Goal: Transaction & Acquisition: Book appointment/travel/reservation

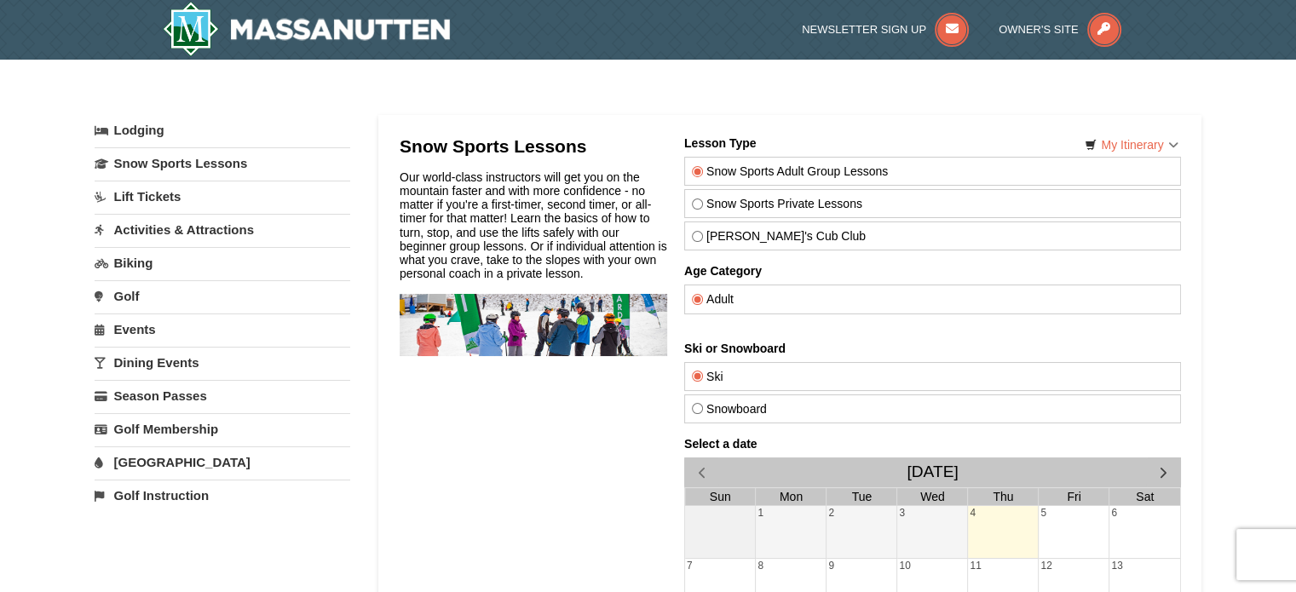
click at [698, 229] on label "[PERSON_NAME]'s Cub Club" at bounding box center [932, 236] width 482 height 14
click at [698, 231] on input "[PERSON_NAME]'s Cub Club" at bounding box center [696, 236] width 11 height 11
radio input "true"
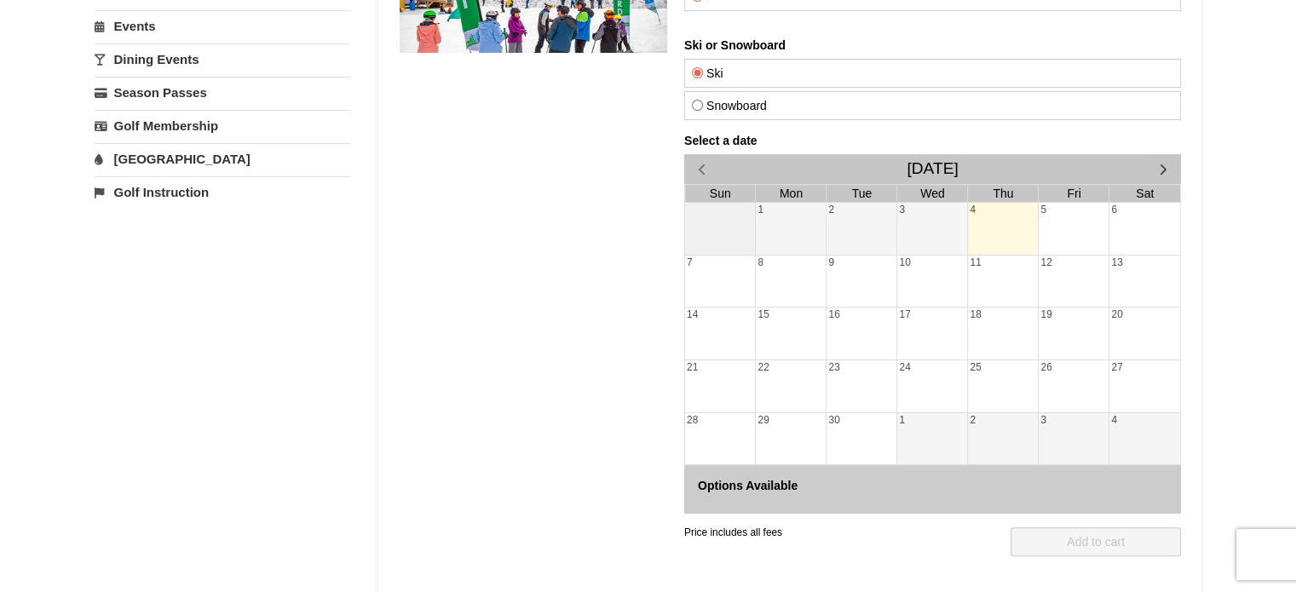
scroll to position [256, 0]
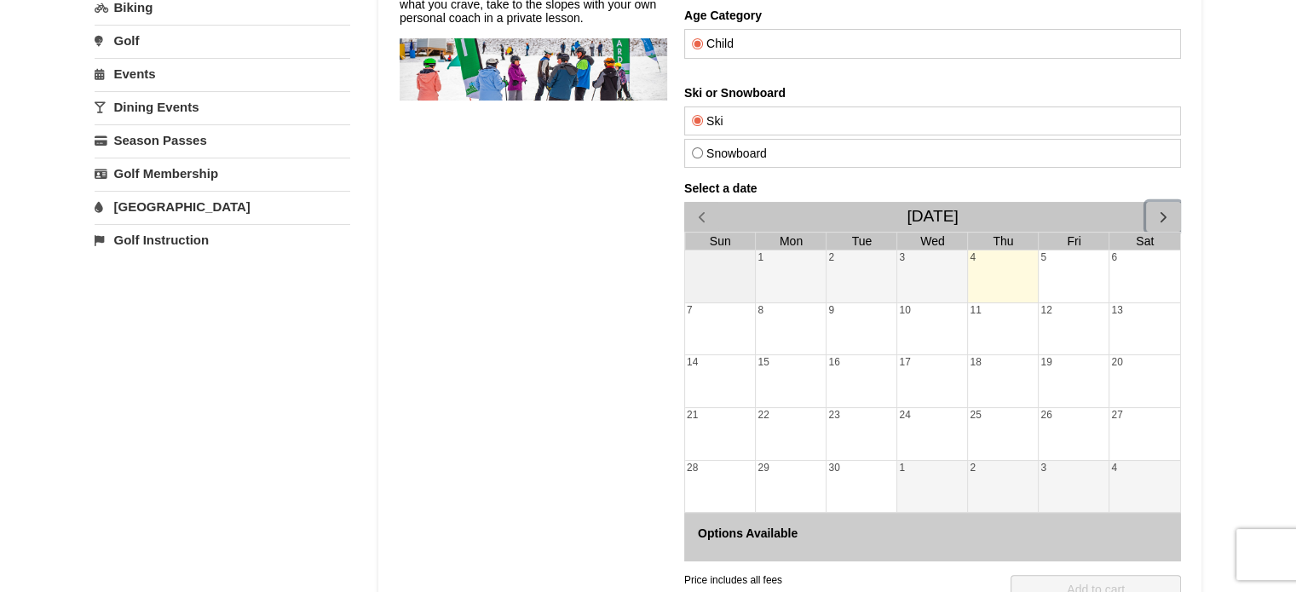
click at [1168, 212] on span "button" at bounding box center [1163, 217] width 18 height 18
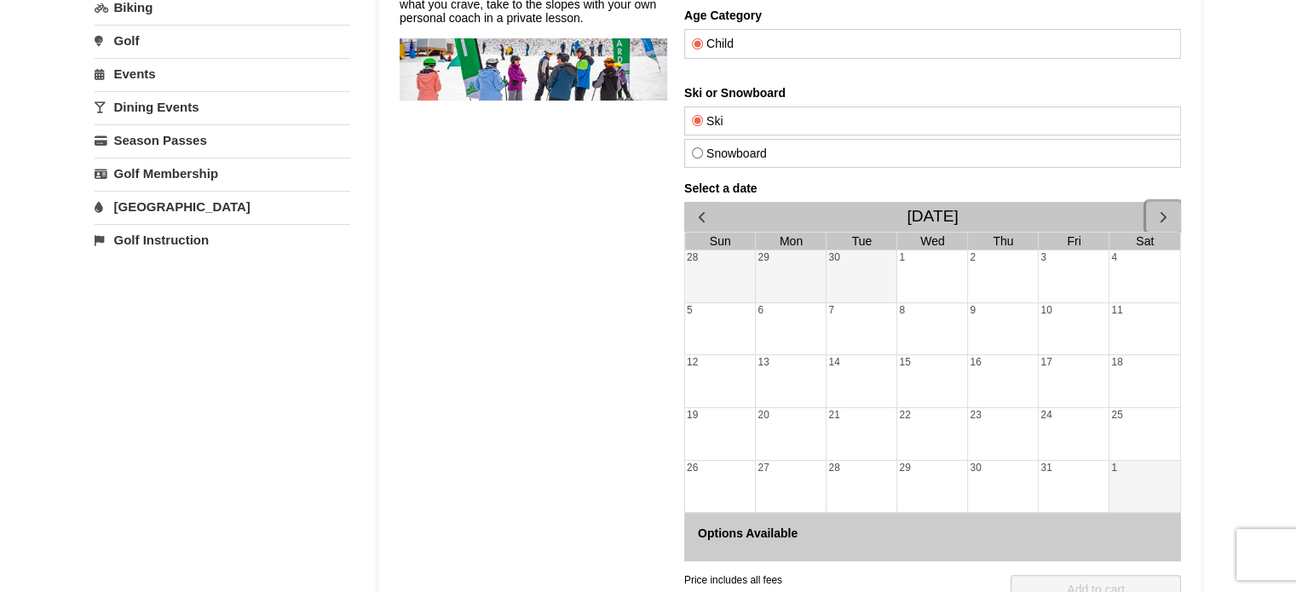
click at [1168, 212] on span "button" at bounding box center [1163, 217] width 18 height 18
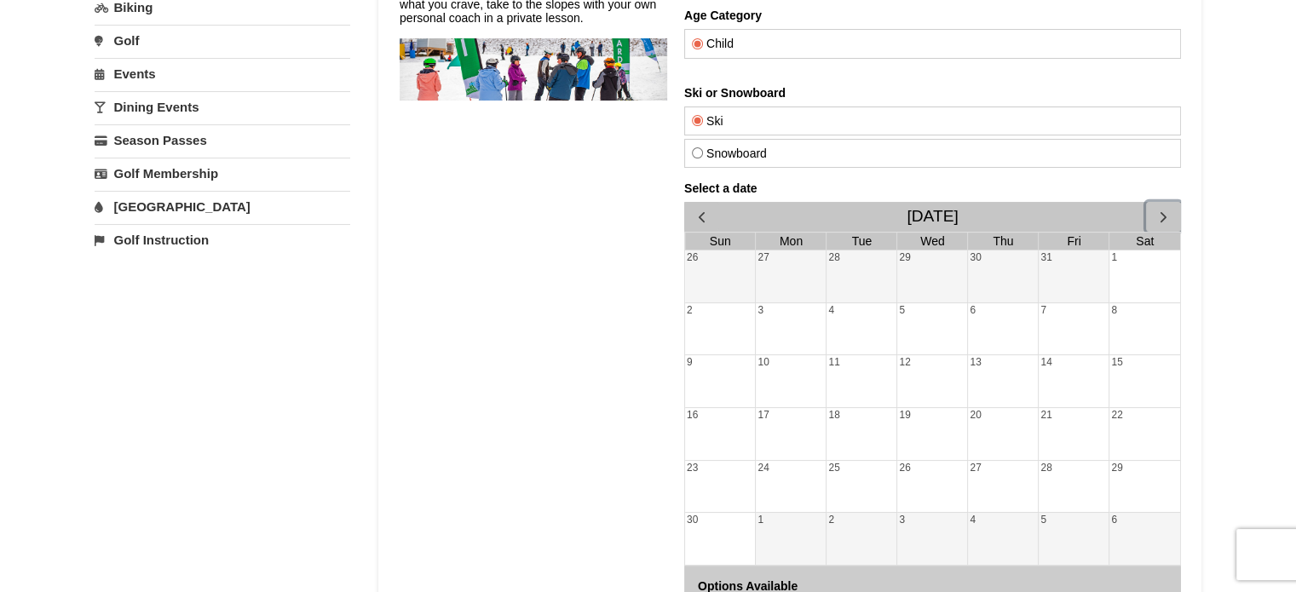
click at [1168, 212] on span "button" at bounding box center [1163, 217] width 18 height 18
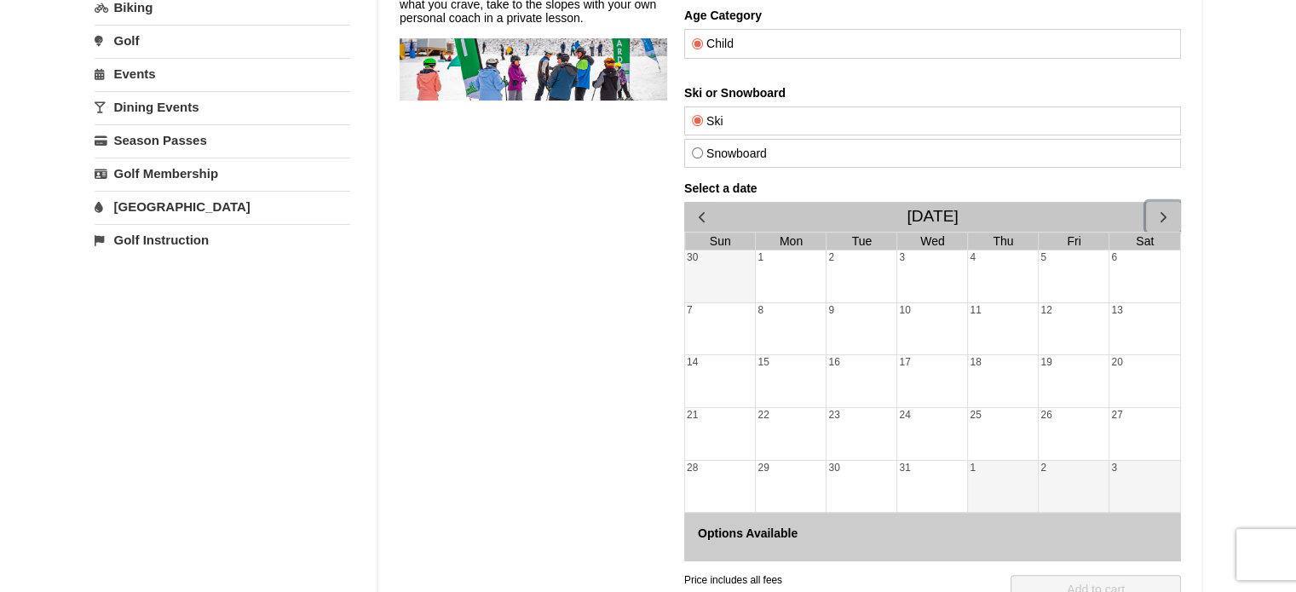
click at [1168, 212] on span "button" at bounding box center [1163, 217] width 18 height 18
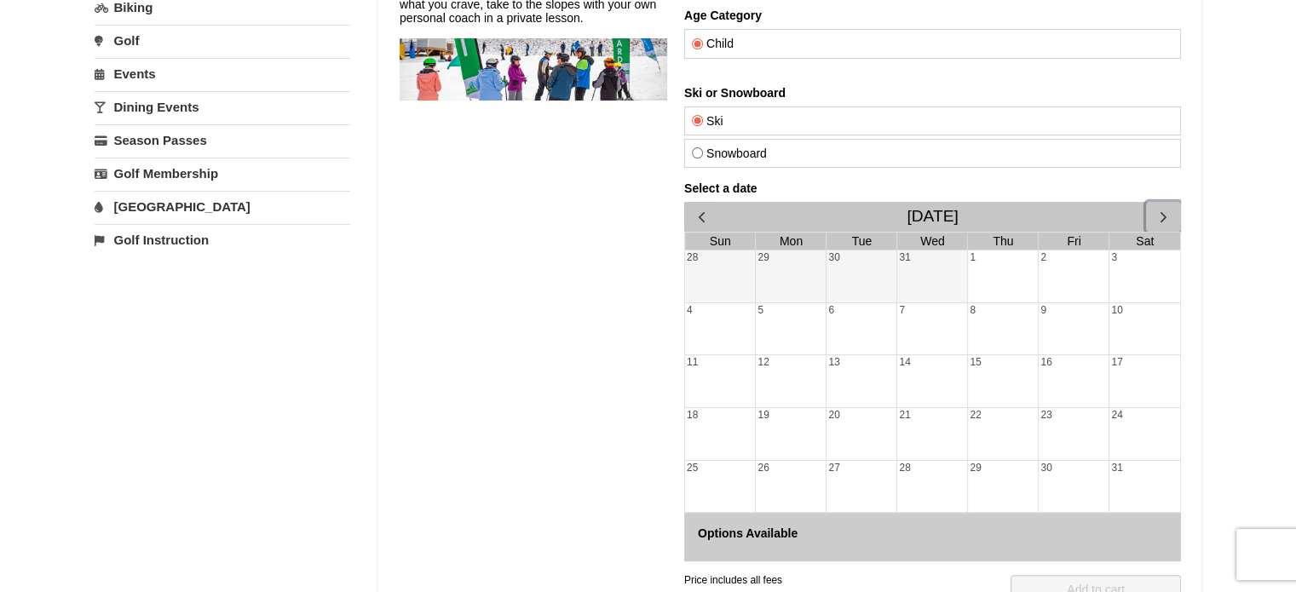
click at [1168, 212] on span "button" at bounding box center [1163, 217] width 18 height 18
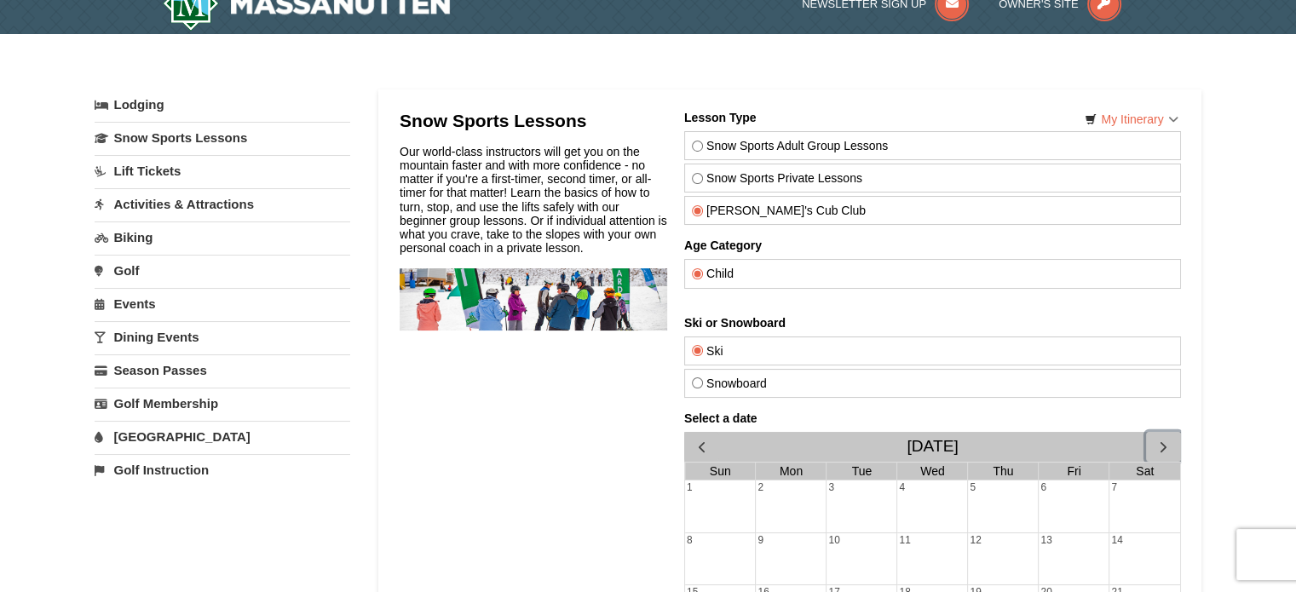
scroll to position [0, 0]
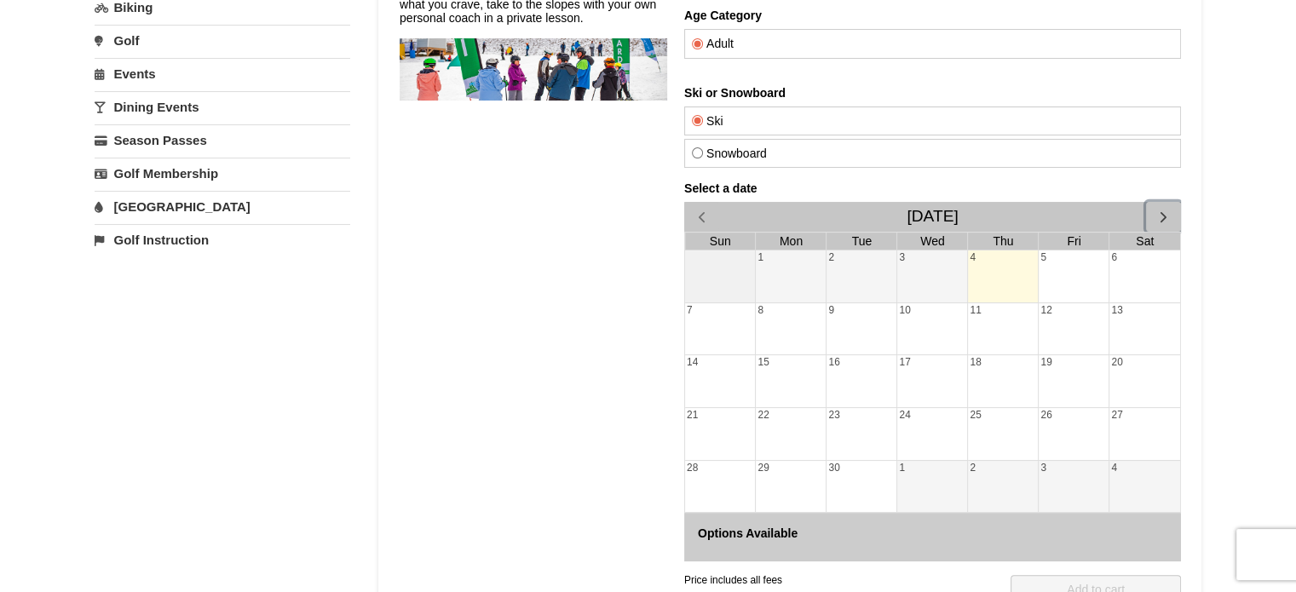
click at [1164, 204] on button "button" at bounding box center [1162, 217] width 35 height 30
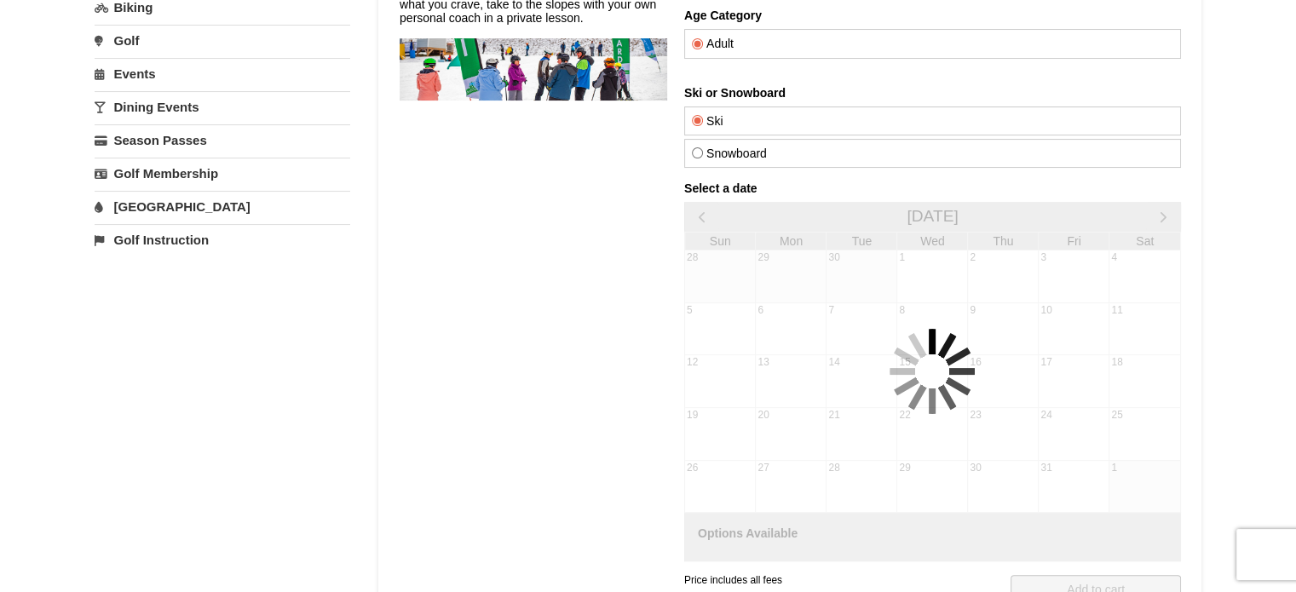
click at [1164, 204] on div "Select a date [DATE] Sun Mon Tue Wed Thu Fri Sat 28 29 30 1 2 3 4 5 6 7 8 9 10 …" at bounding box center [932, 372] width 497 height 380
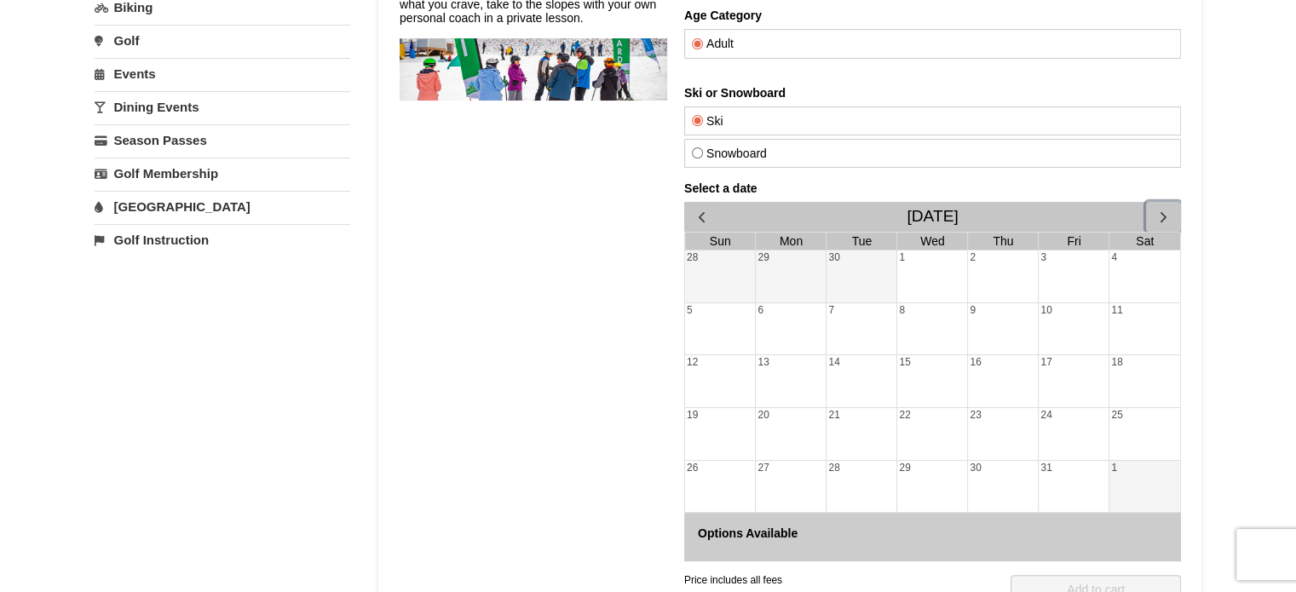
click at [1164, 208] on span "button" at bounding box center [1163, 217] width 18 height 18
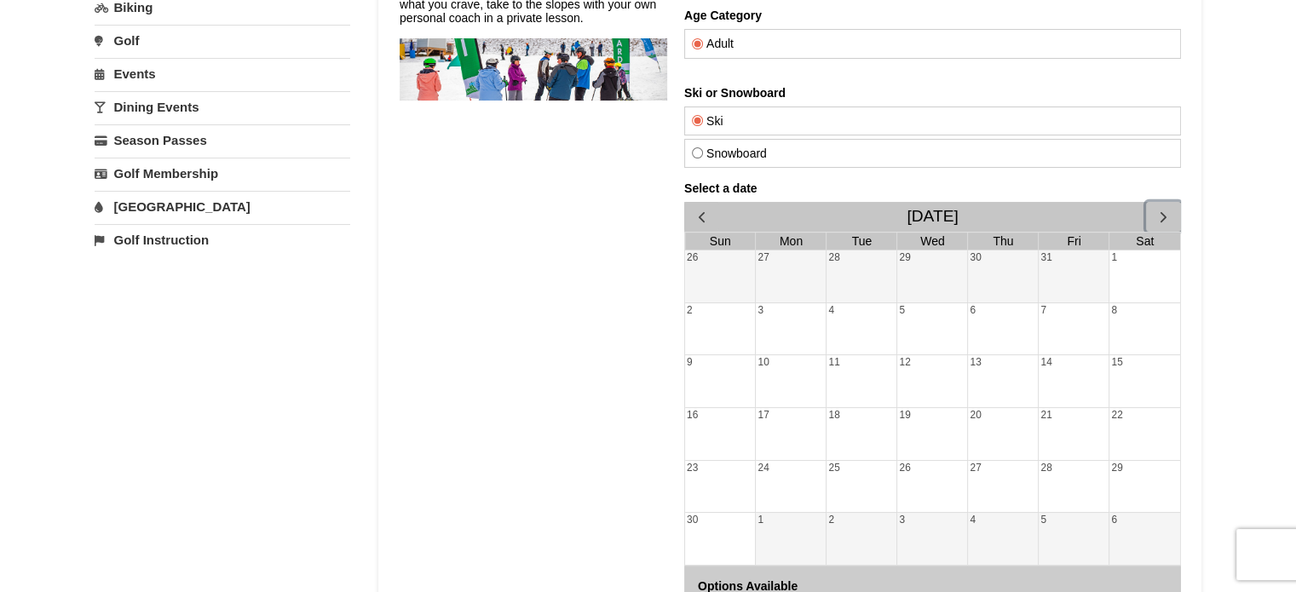
click at [1163, 213] on span "button" at bounding box center [1163, 217] width 18 height 18
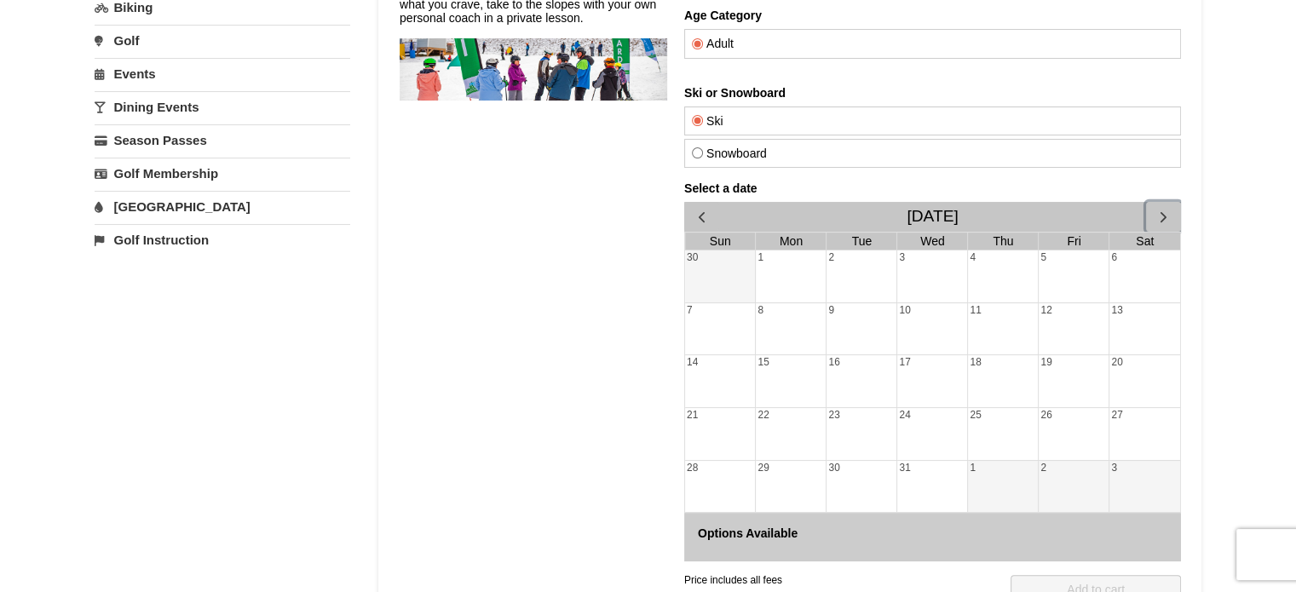
click at [847, 275] on div "2" at bounding box center [861, 277] width 70 height 52
click at [1007, 429] on div "25" at bounding box center [1002, 434] width 70 height 52
click at [1001, 480] on div "1" at bounding box center [1002, 487] width 70 height 52
click at [1170, 202] on button "button" at bounding box center [1162, 217] width 35 height 30
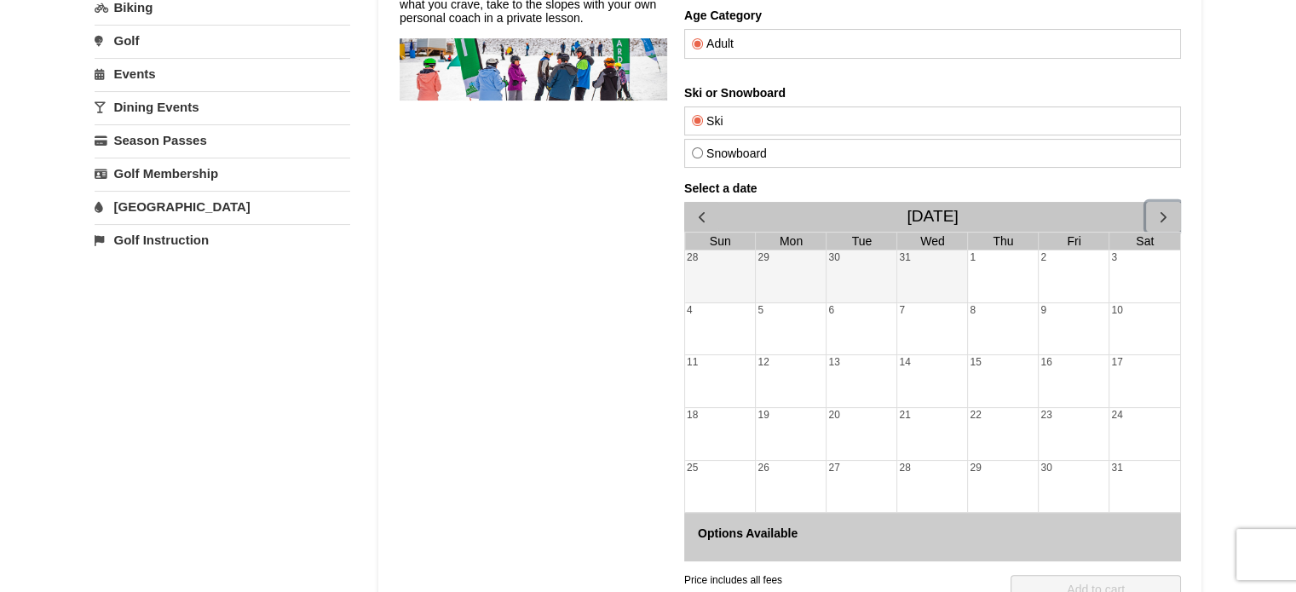
click at [941, 350] on div "7" at bounding box center [932, 329] width 70 height 52
